Goal: Information Seeking & Learning: Learn about a topic

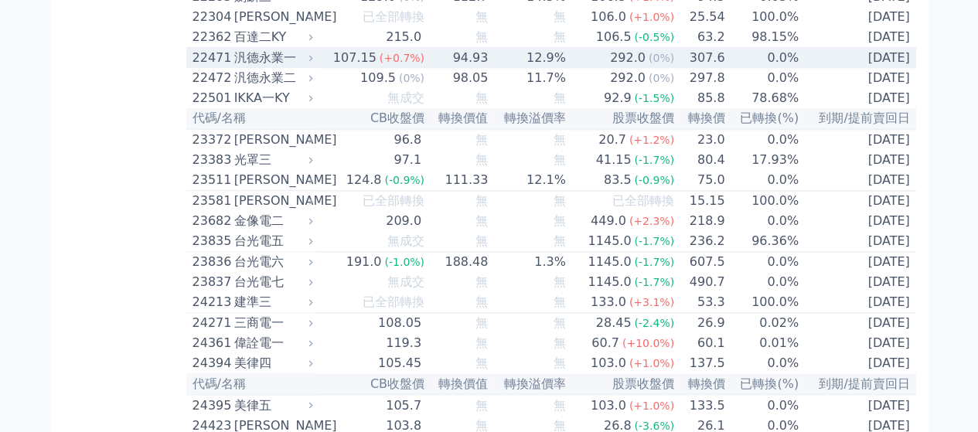
scroll to position [1160, 0]
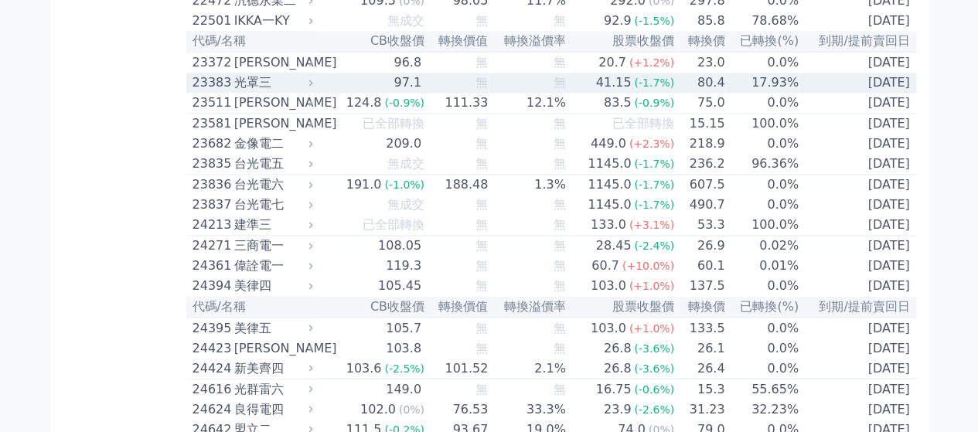
click at [486, 90] on span "無" at bounding box center [482, 82] width 12 height 15
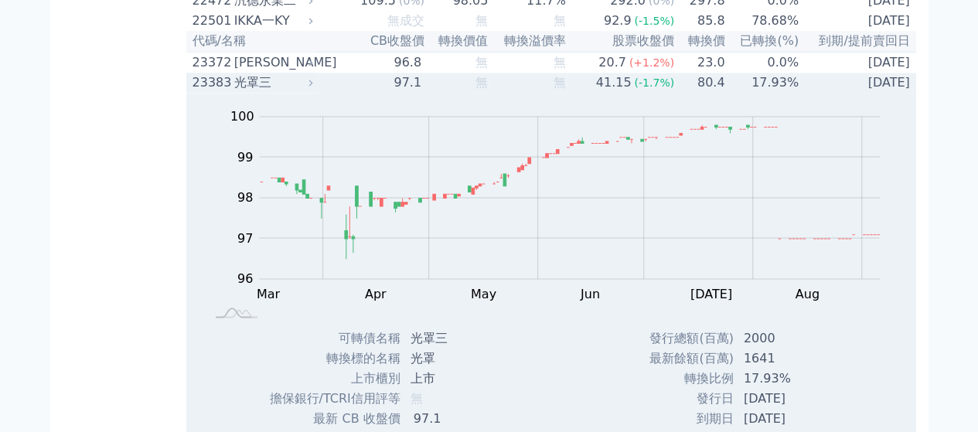
click at [486, 90] on span "無" at bounding box center [482, 82] width 12 height 15
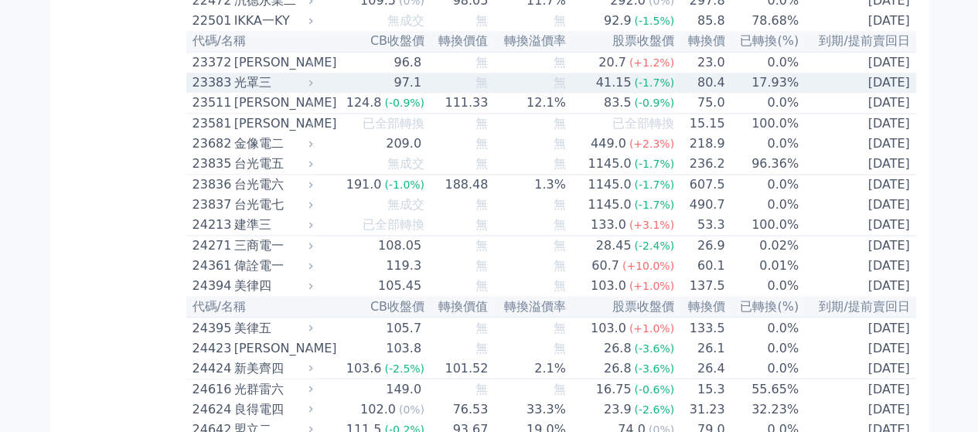
click at [486, 90] on span "無" at bounding box center [482, 82] width 12 height 15
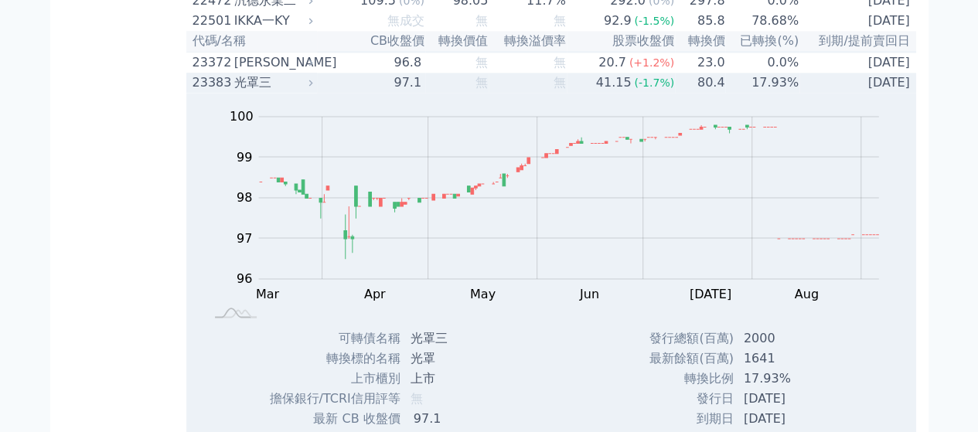
click at [486, 90] on span "無" at bounding box center [482, 82] width 12 height 15
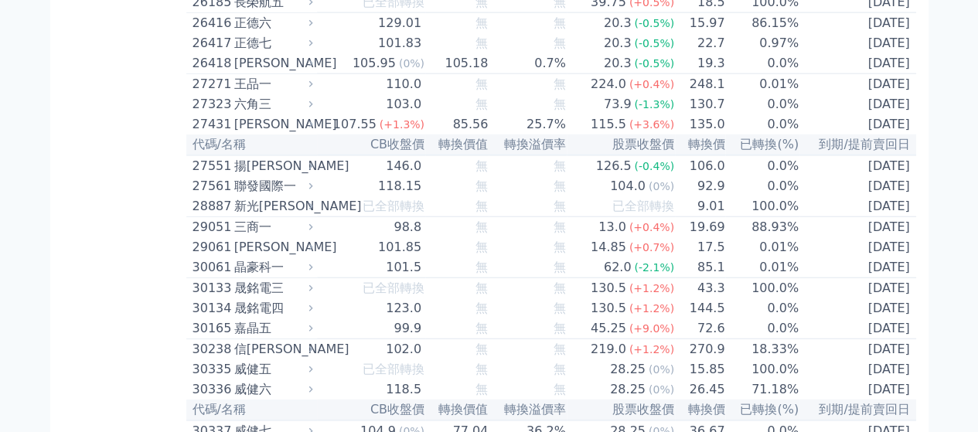
scroll to position [1856, 0]
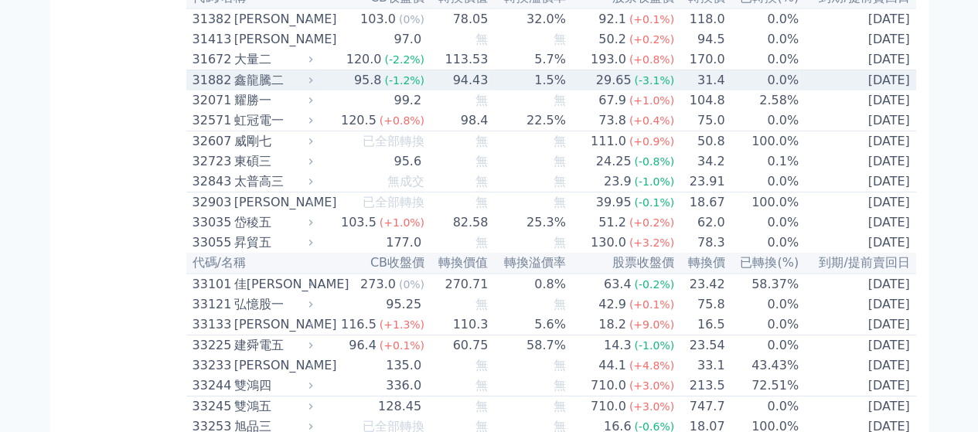
scroll to position [2552, 0]
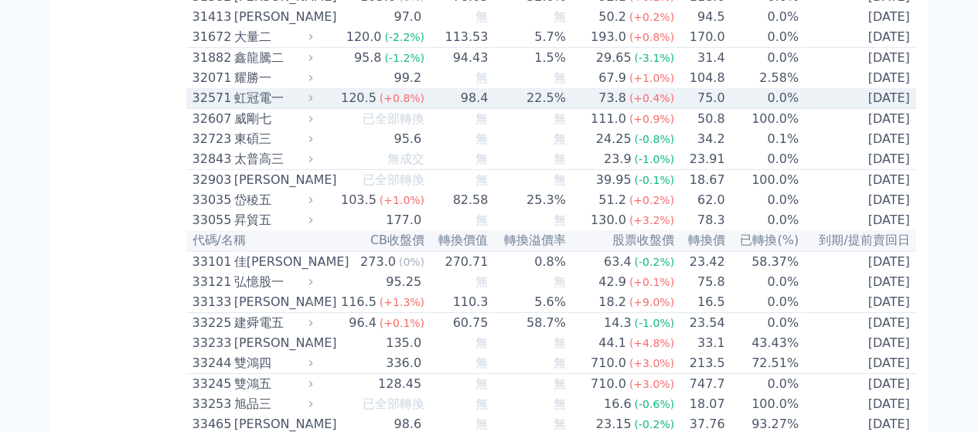
click at [356, 108] on div "120.5" at bounding box center [359, 98] width 42 height 19
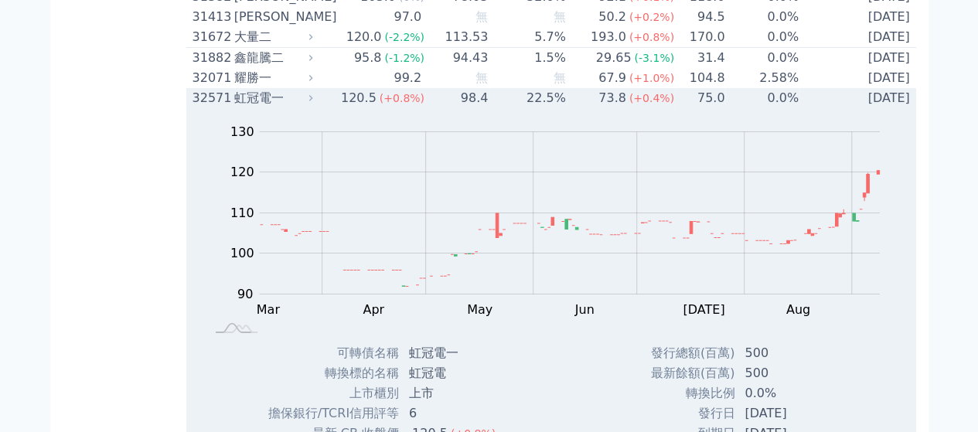
click at [353, 108] on div "120.5" at bounding box center [359, 98] width 42 height 19
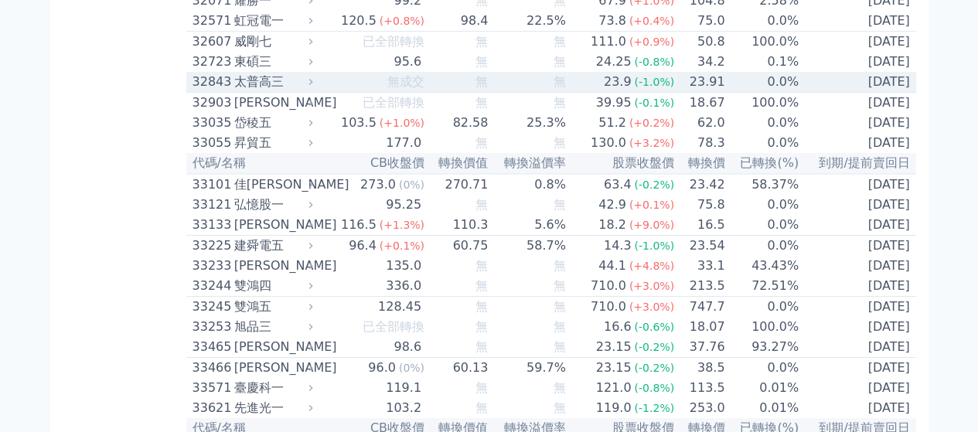
scroll to position [2707, 0]
